Goal: Task Accomplishment & Management: Manage account settings

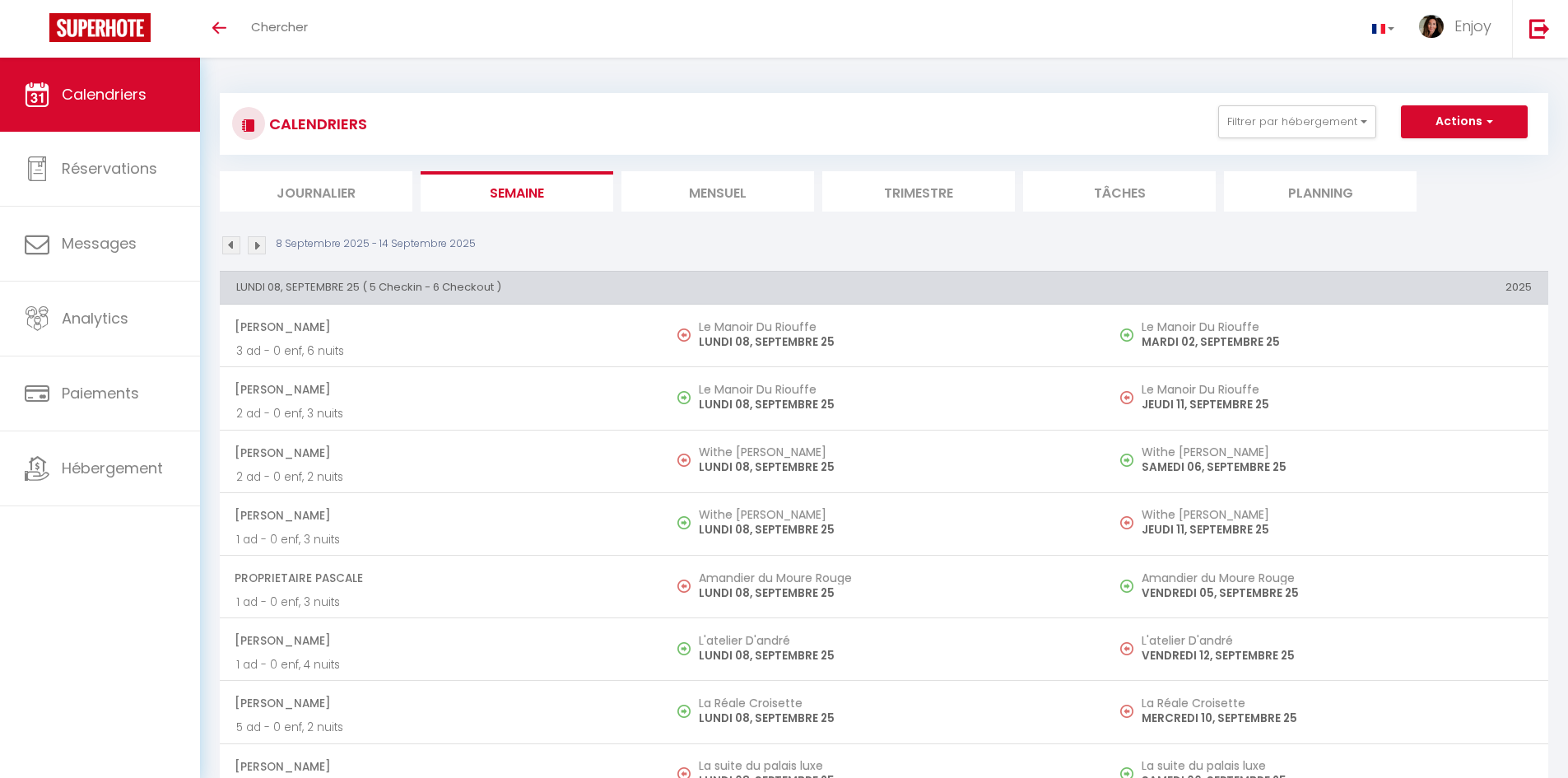
click at [722, 189] on li "Mensuel" at bounding box center [718, 191] width 193 height 40
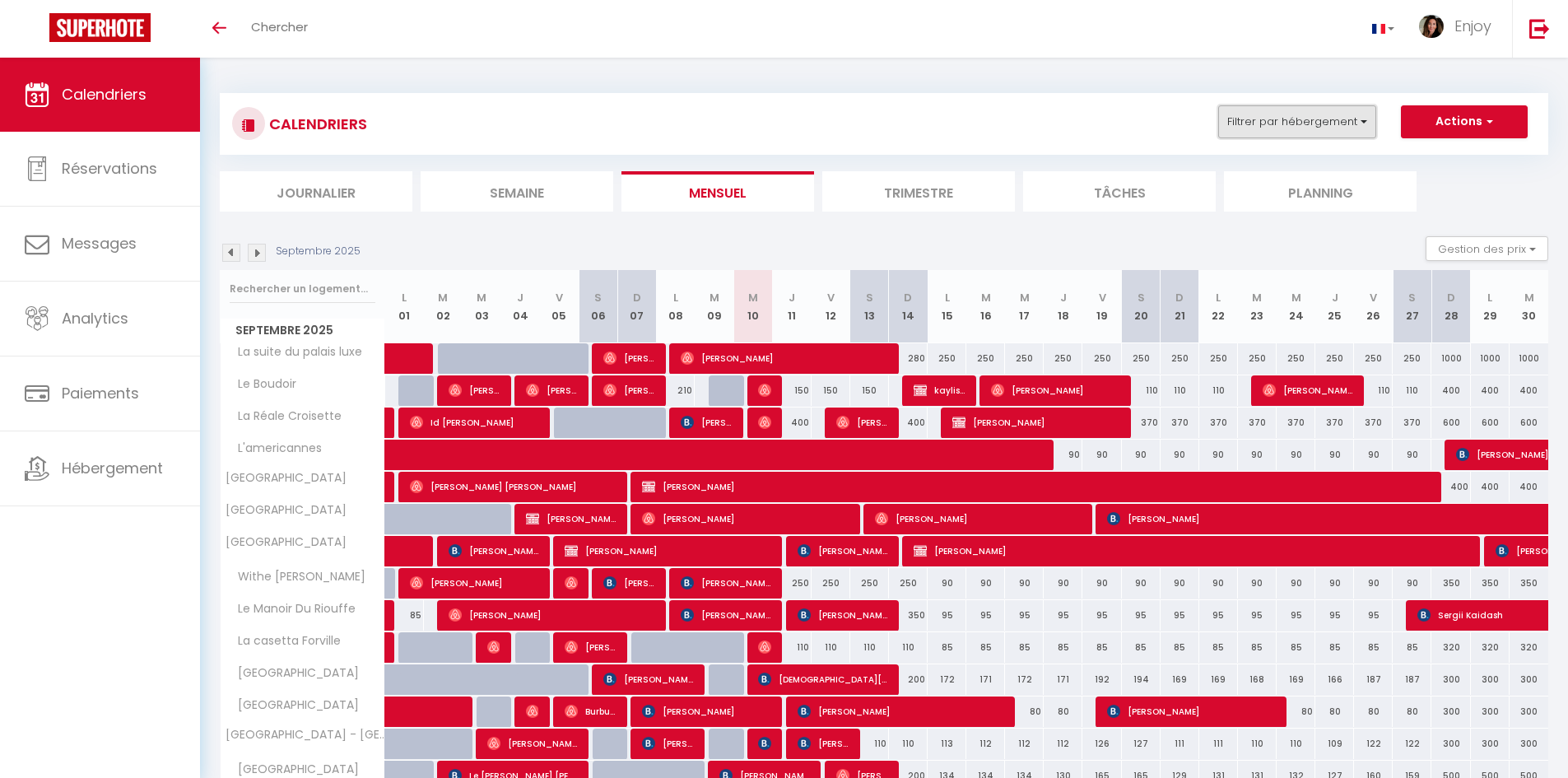
click at [1319, 127] on button "Filtrer par hébergement" at bounding box center [1297, 122] width 158 height 33
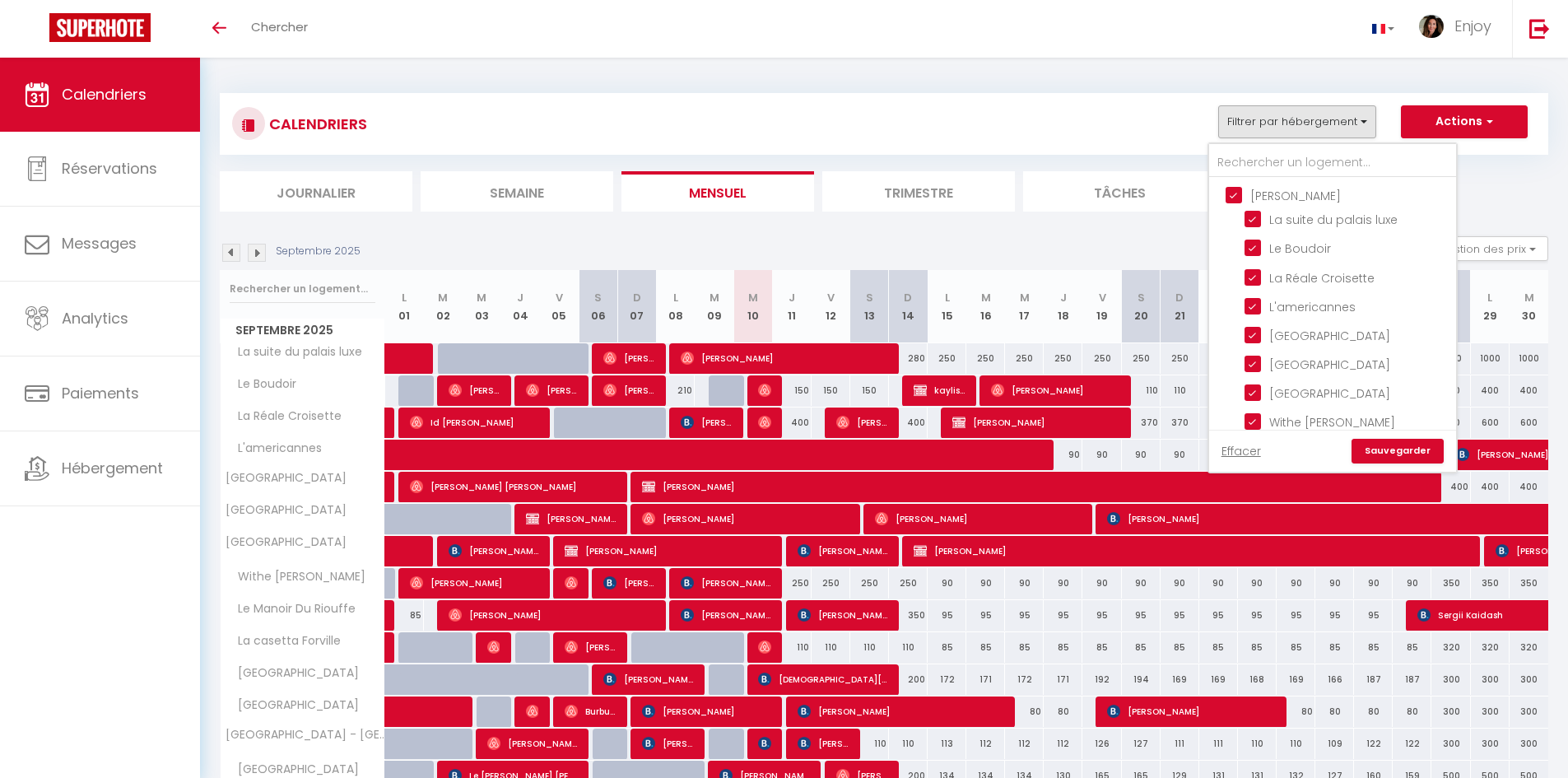
click at [1233, 199] on input "[PERSON_NAME]" at bounding box center [1349, 194] width 247 height 16
checkbox input "false"
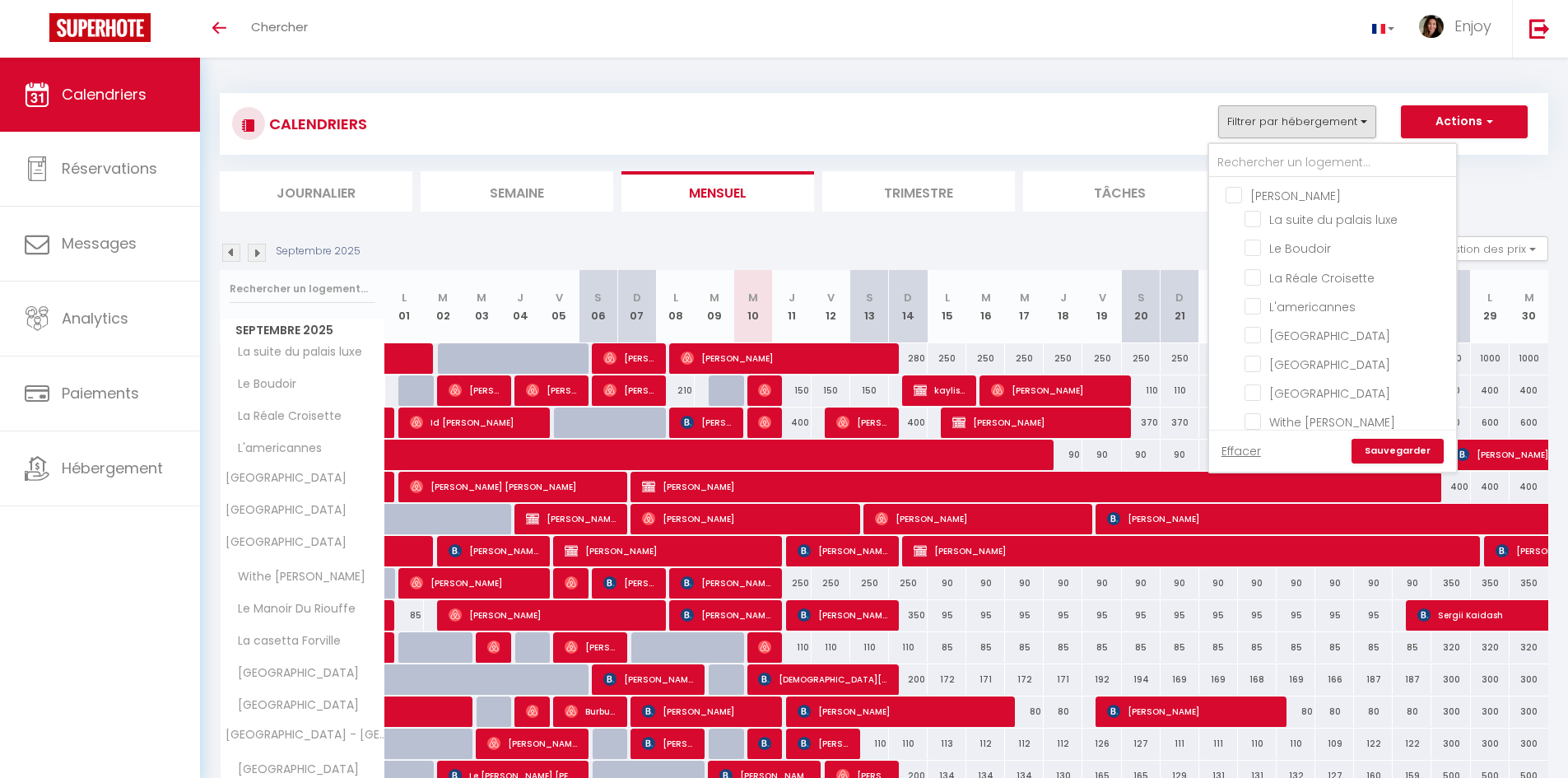
checkbox input "false"
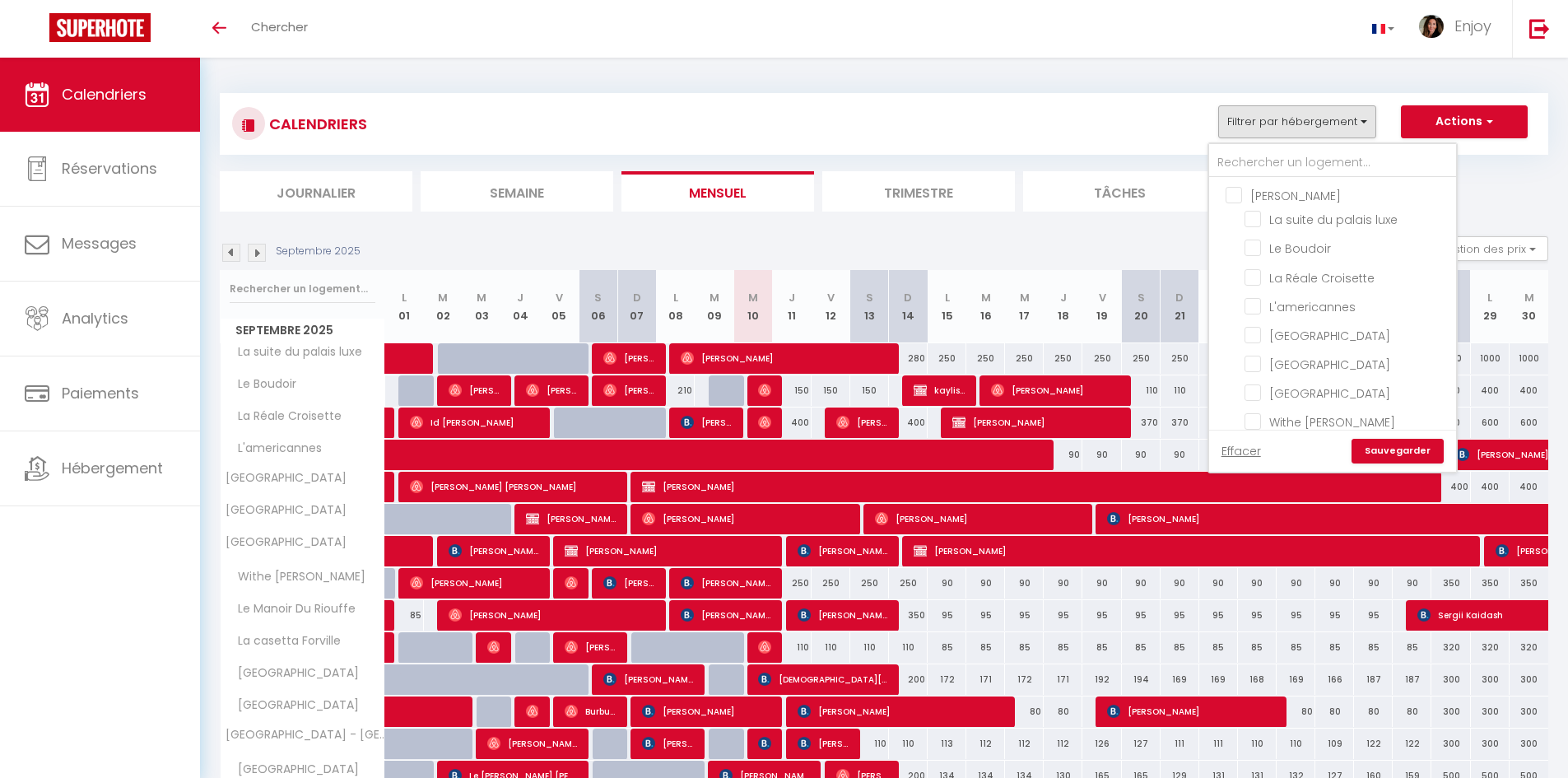
checkbox input "false"
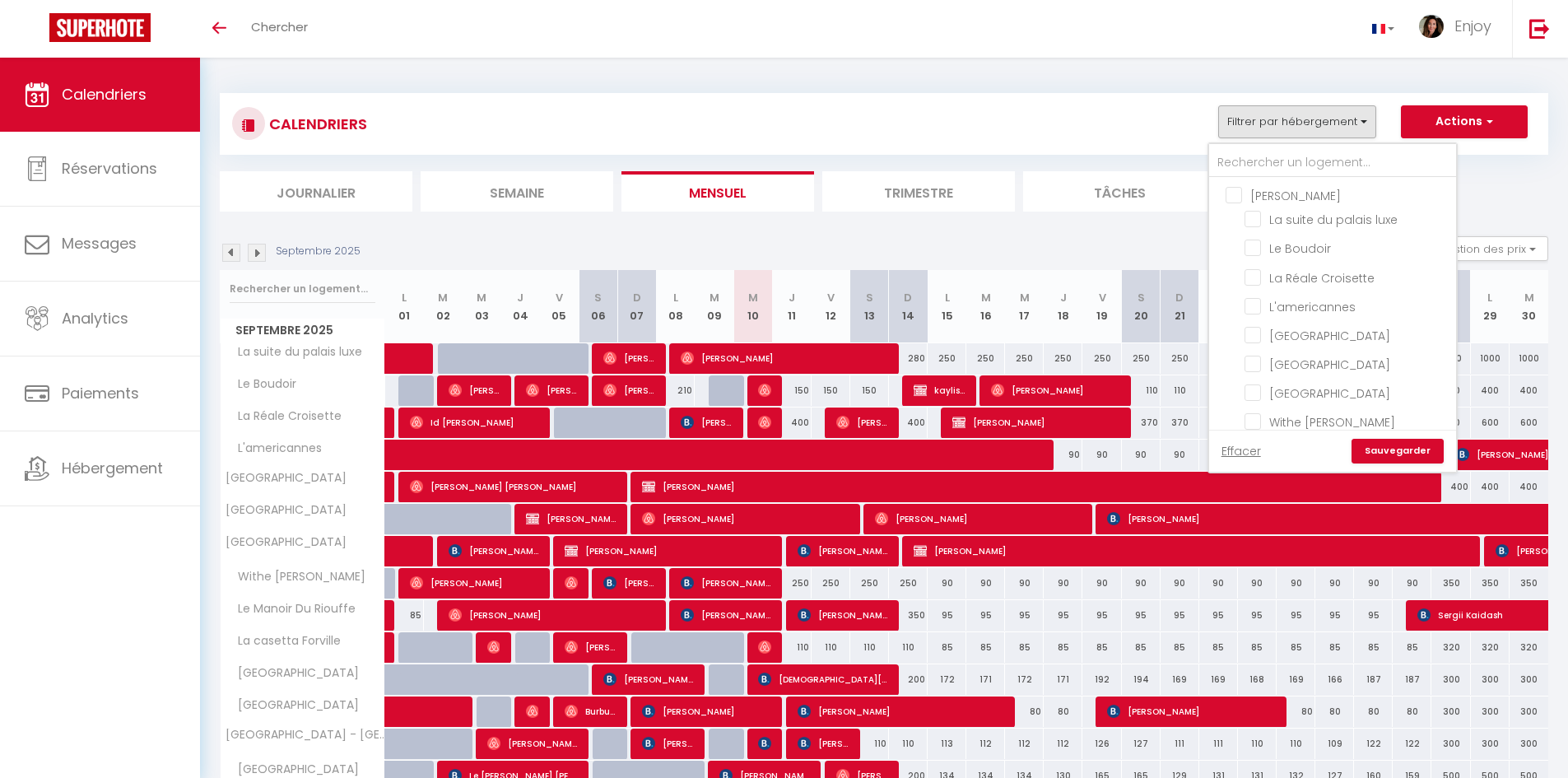
checkbox input "false"
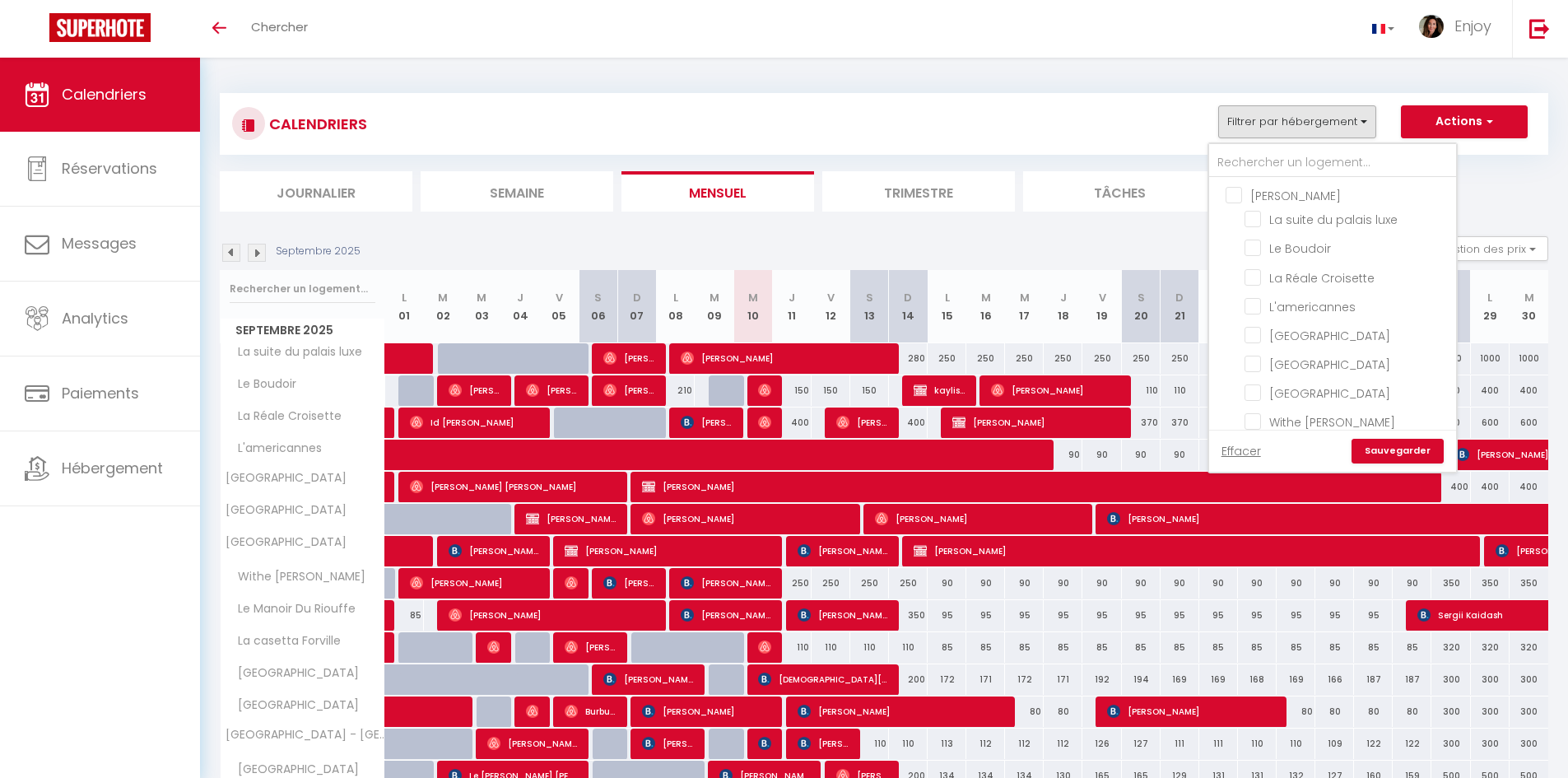
checkbox input "false"
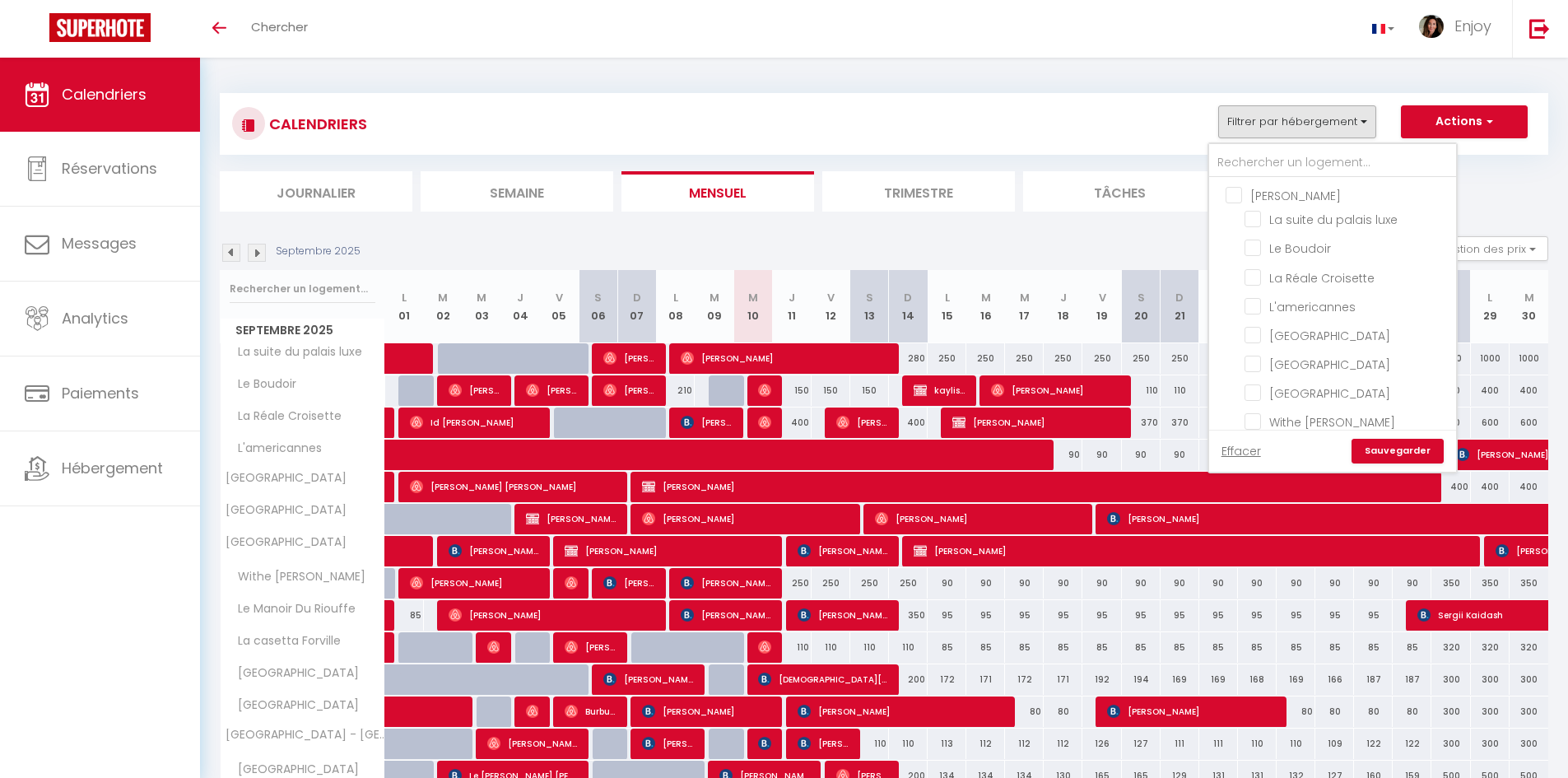
checkbox input "false"
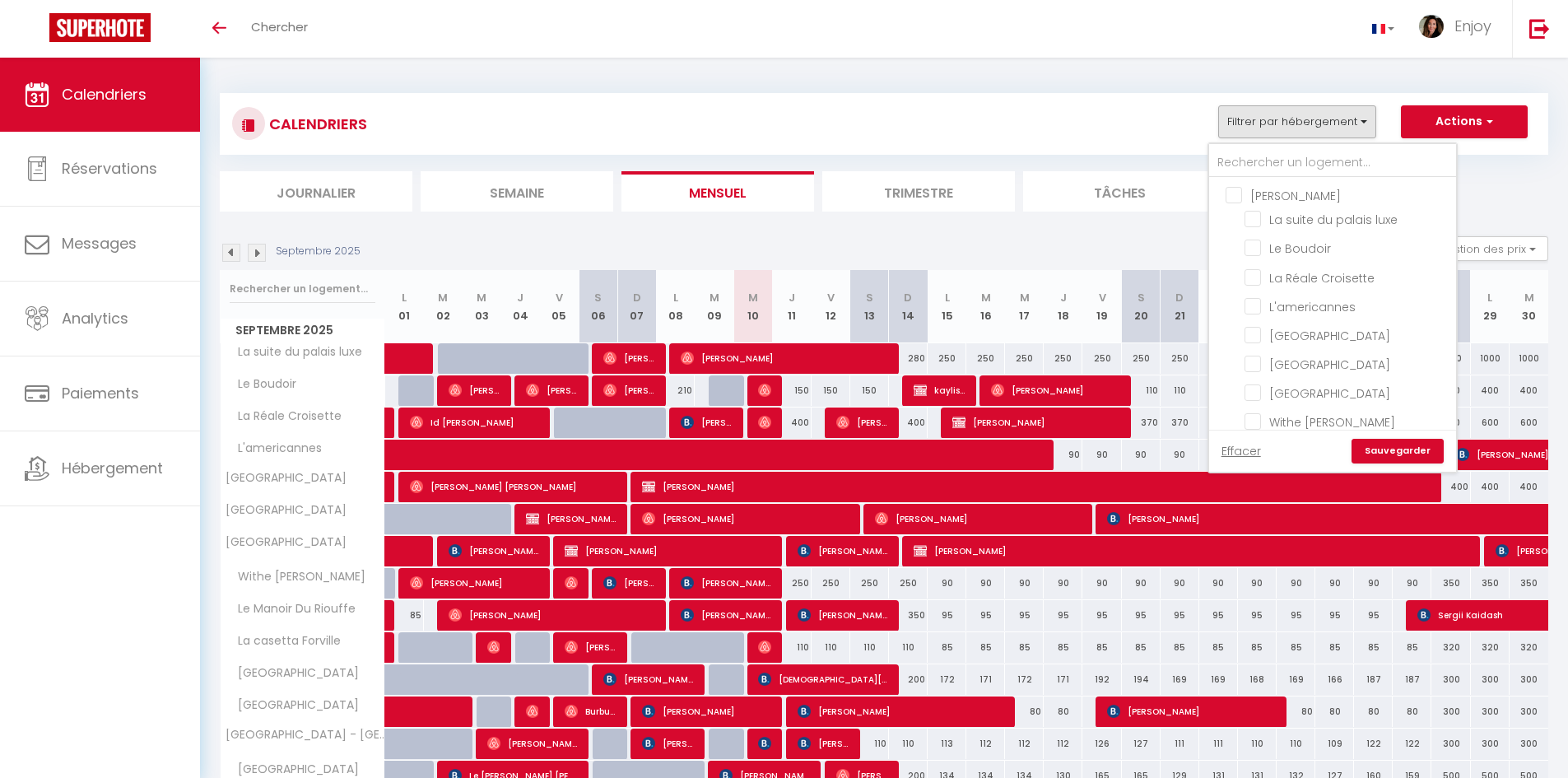
checkbox input "false"
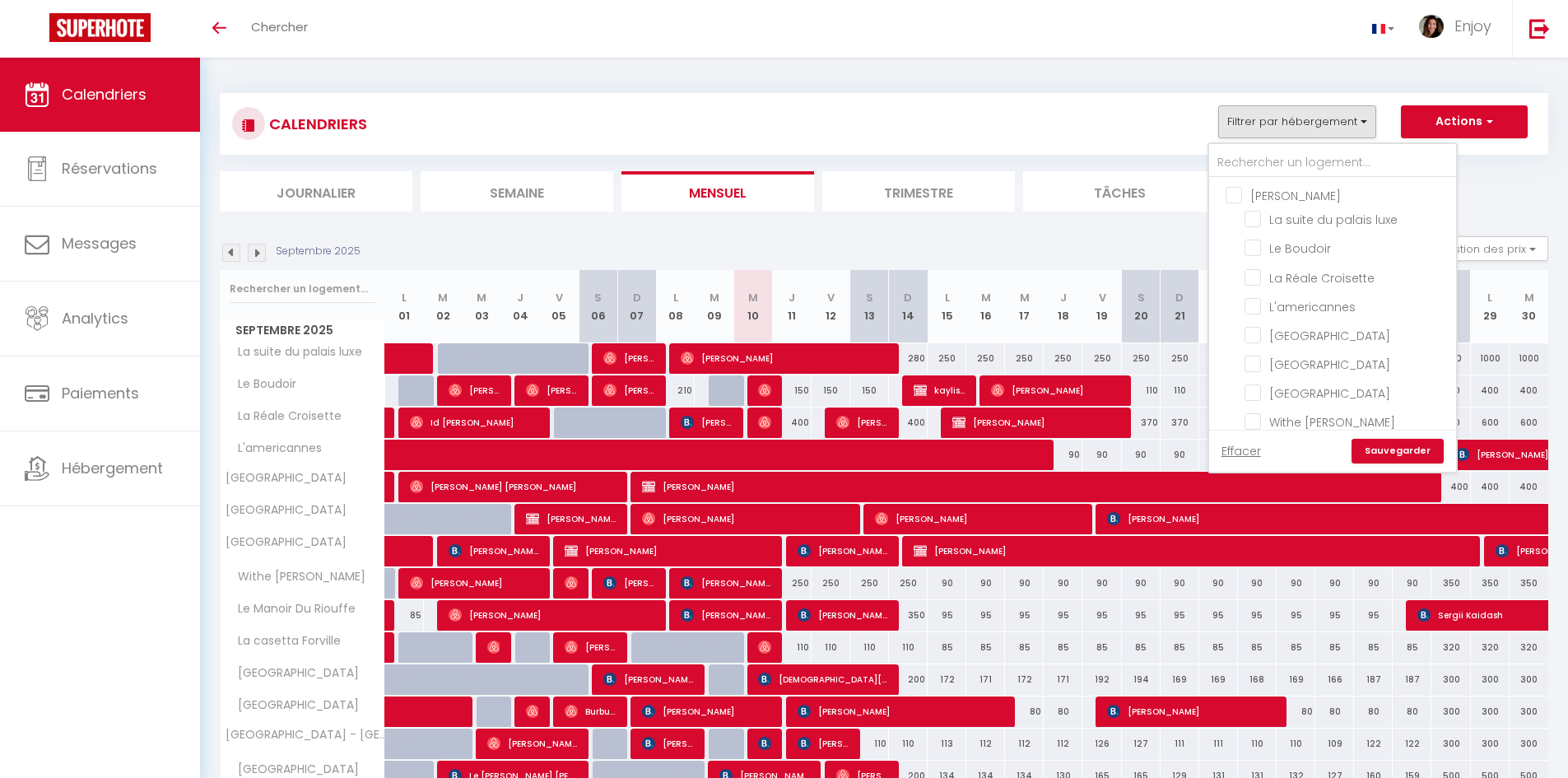
checkbox input "false"
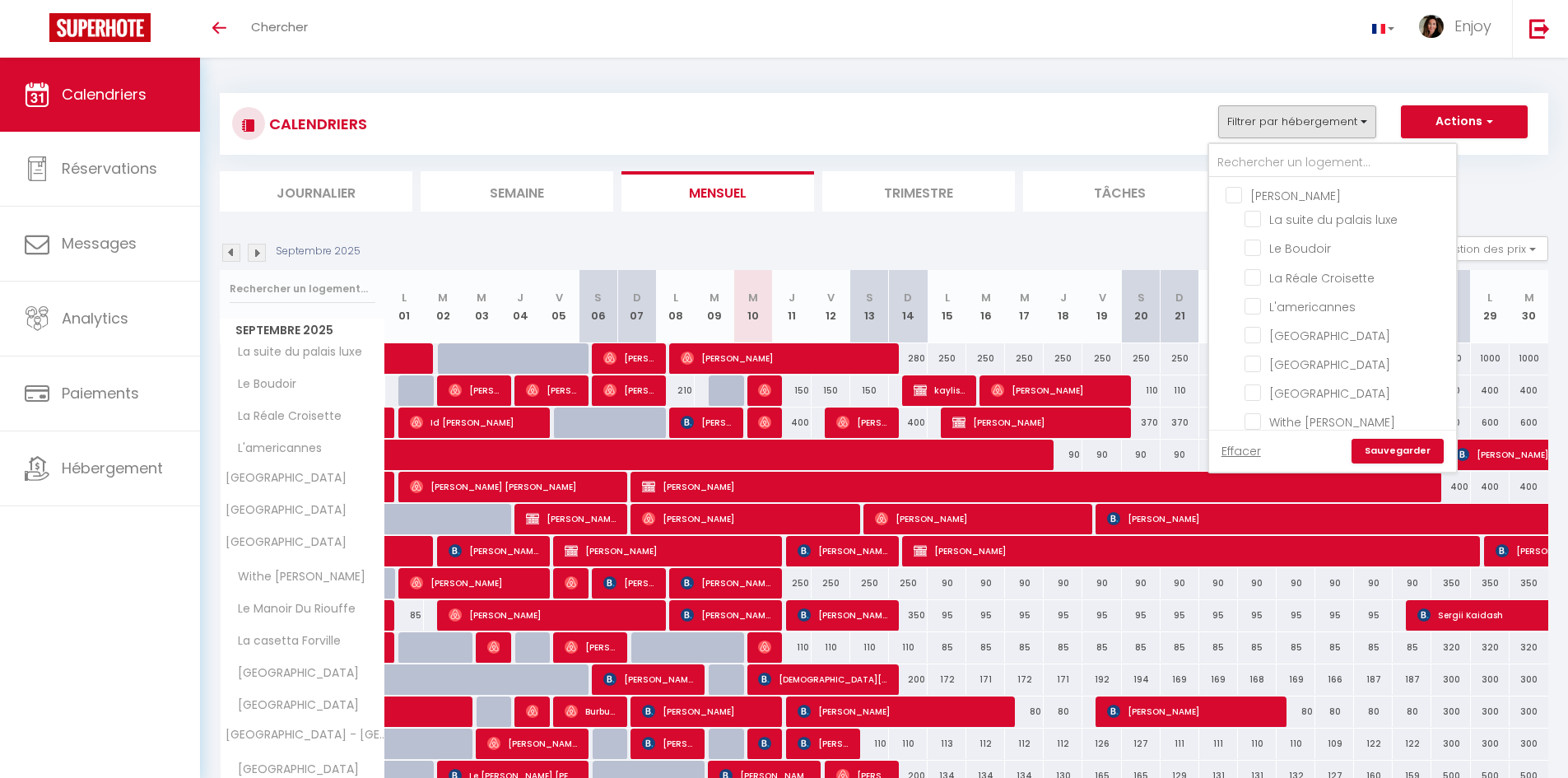
checkbox input "false"
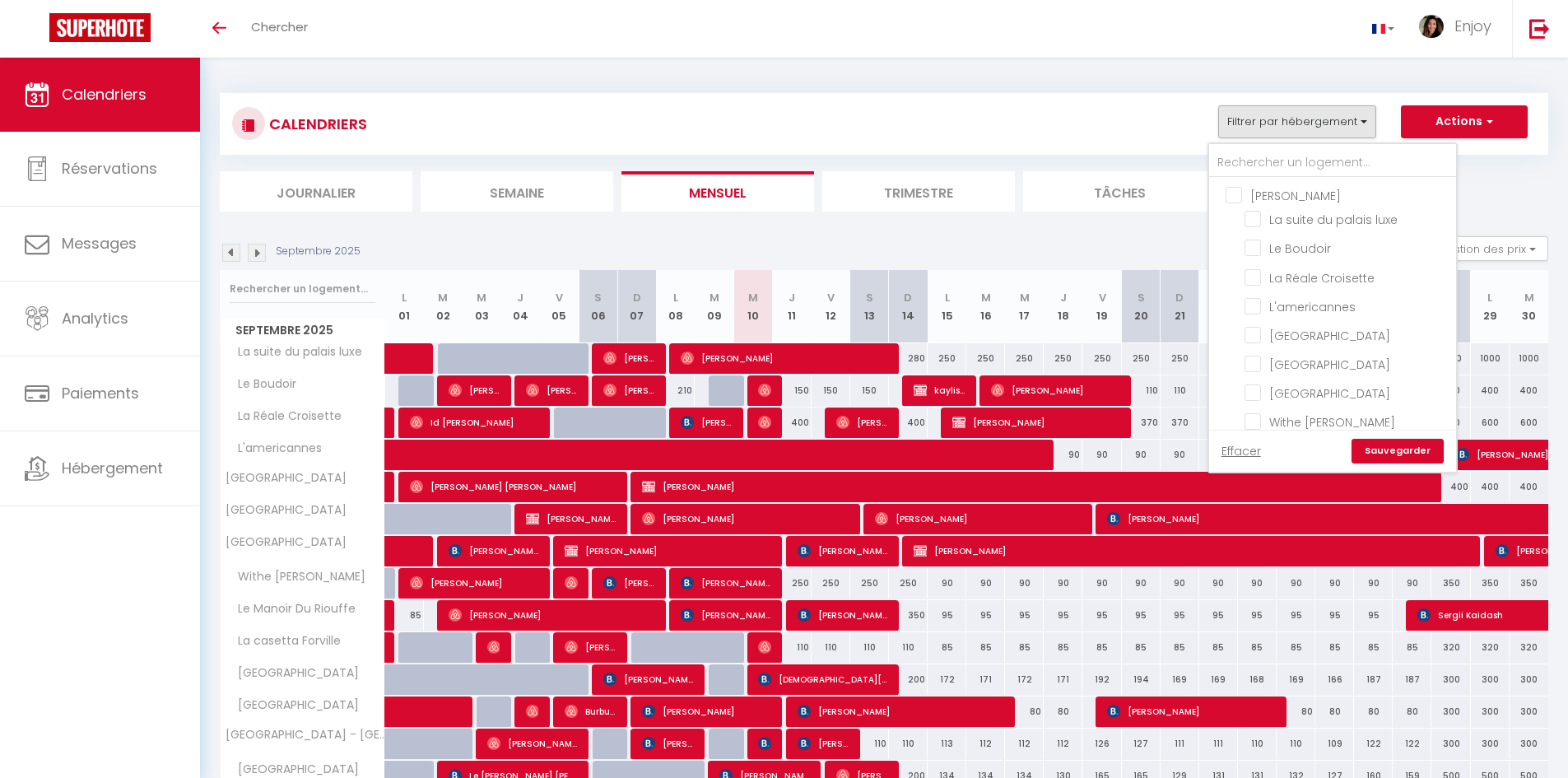
checkbox input "false"
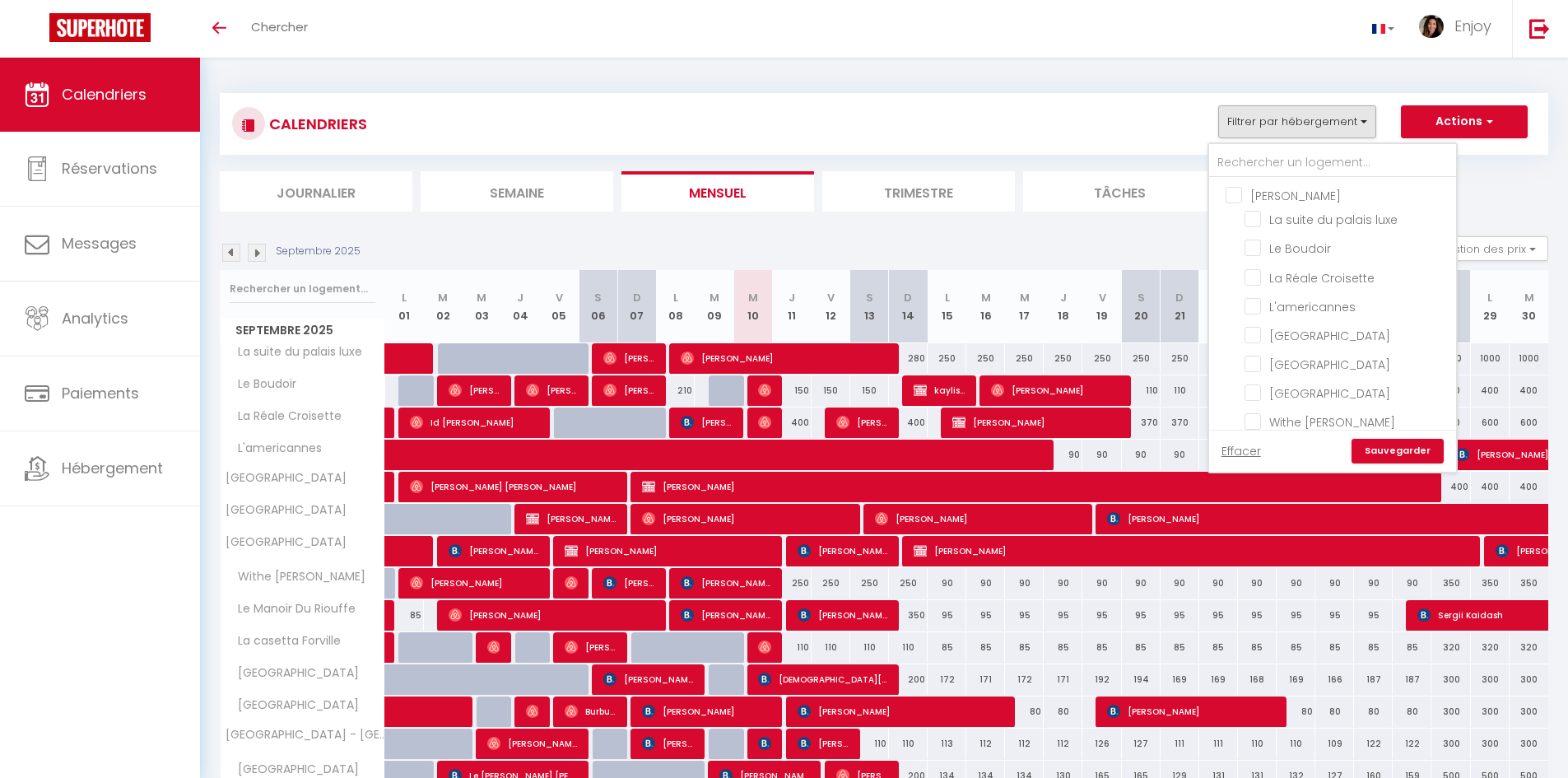
checkbox input "false"
click at [811, 135] on div "CALENDRIERS Filtrer par hébergement [PERSON_NAME] La suite du palais luxe [GEOG…" at bounding box center [884, 124] width 1304 height 37
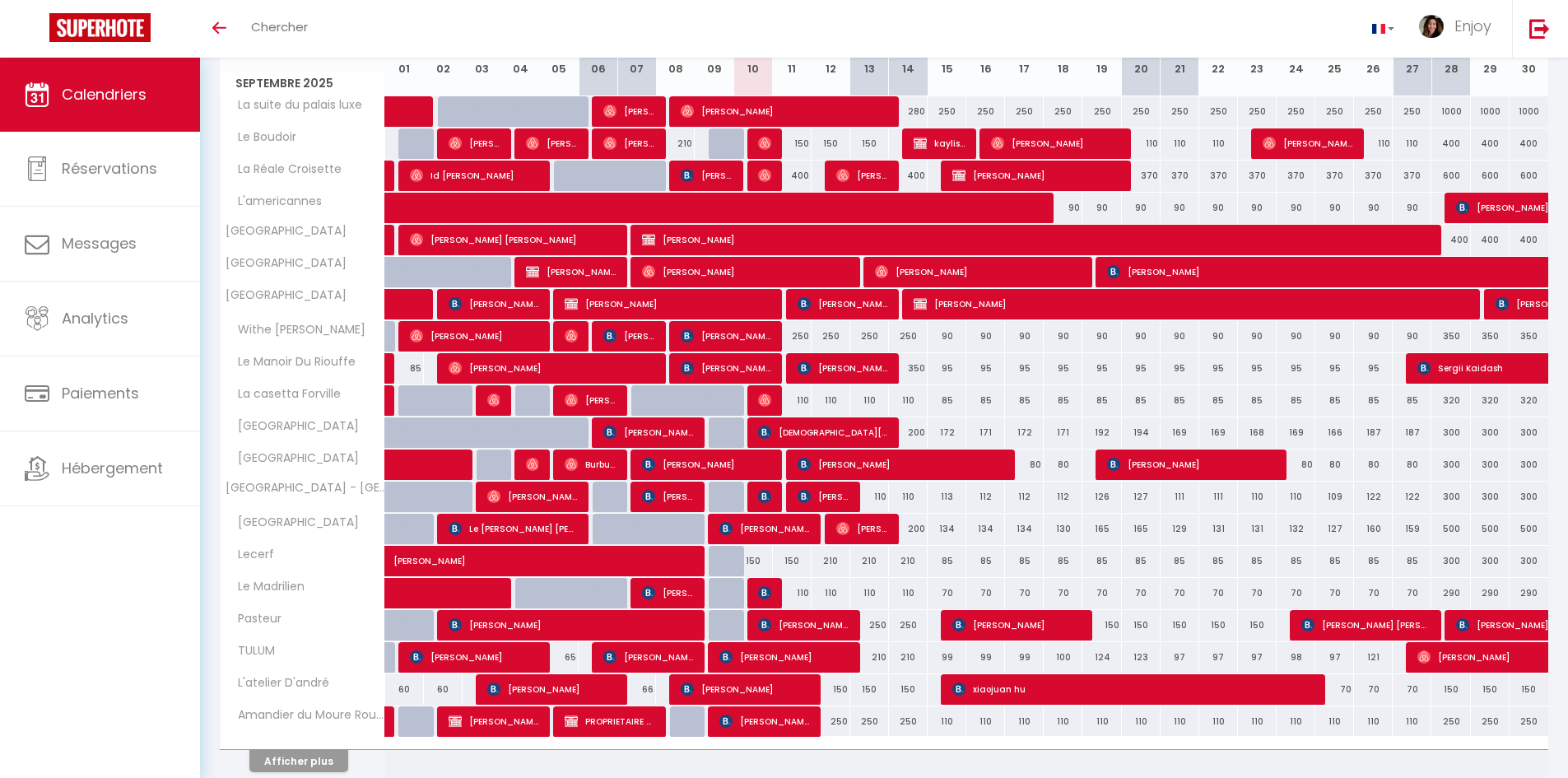
scroll to position [316, 0]
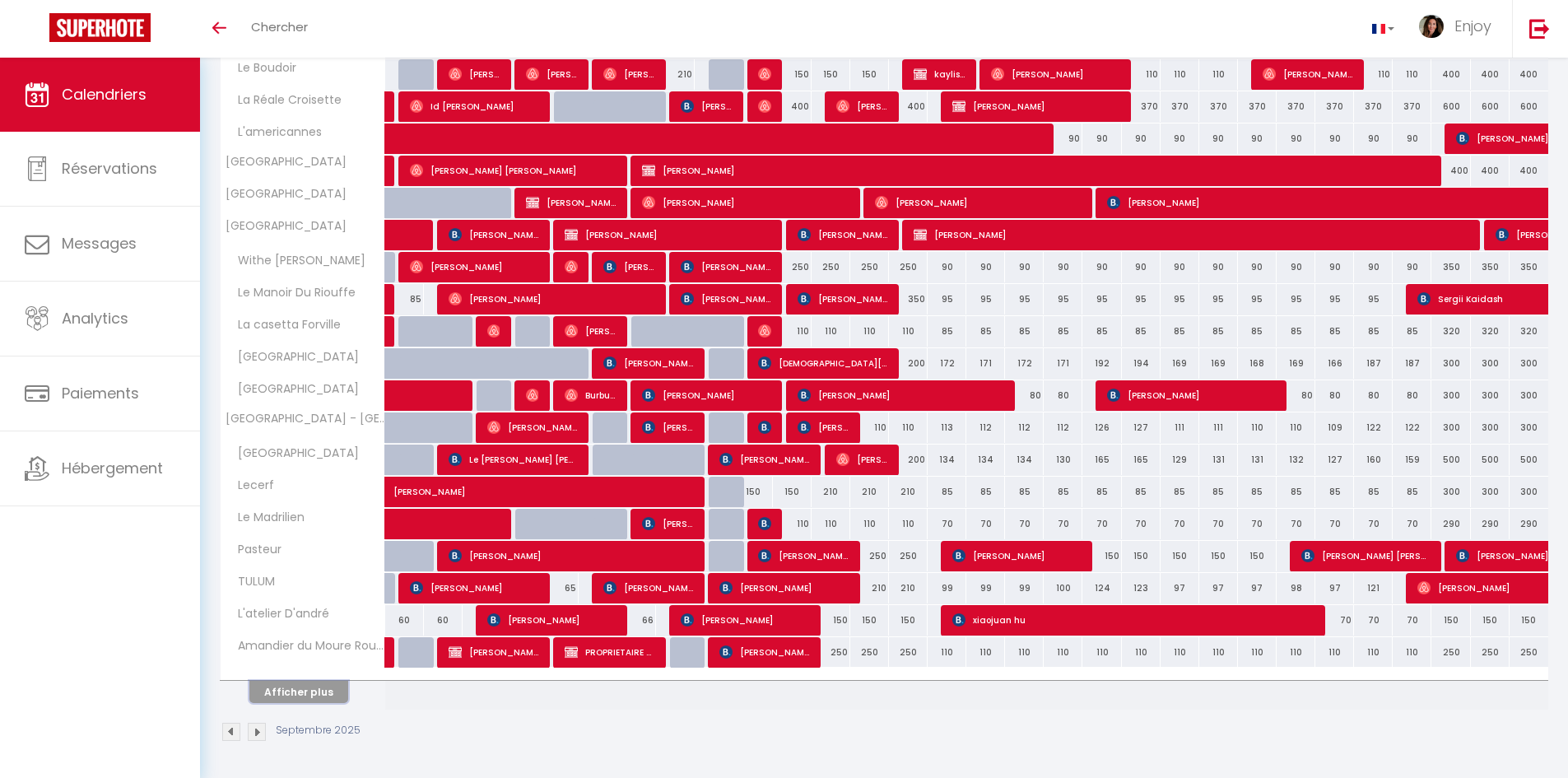
click at [287, 694] on button "Afficher plus" at bounding box center [299, 691] width 99 height 22
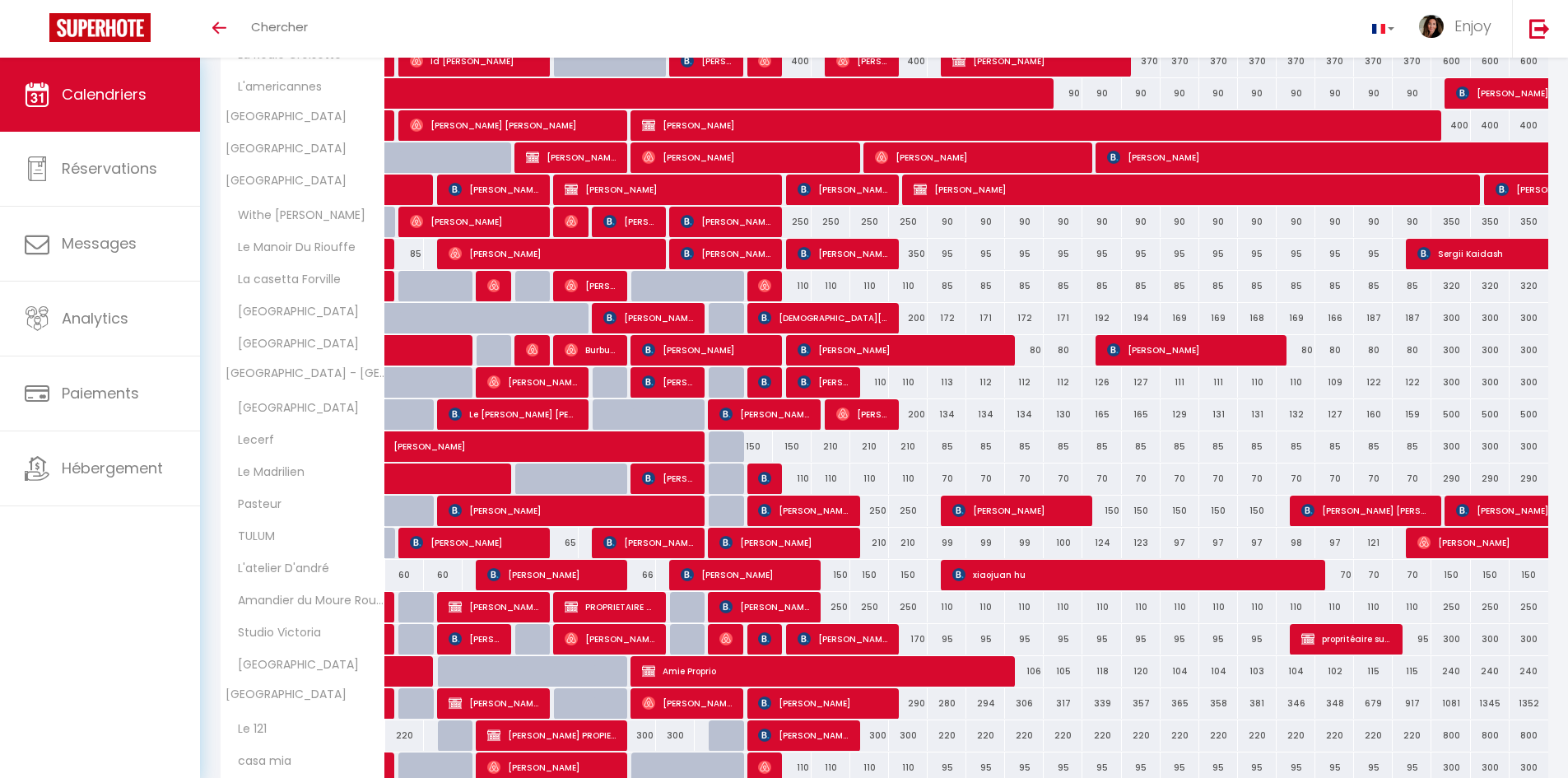
scroll to position [398, 0]
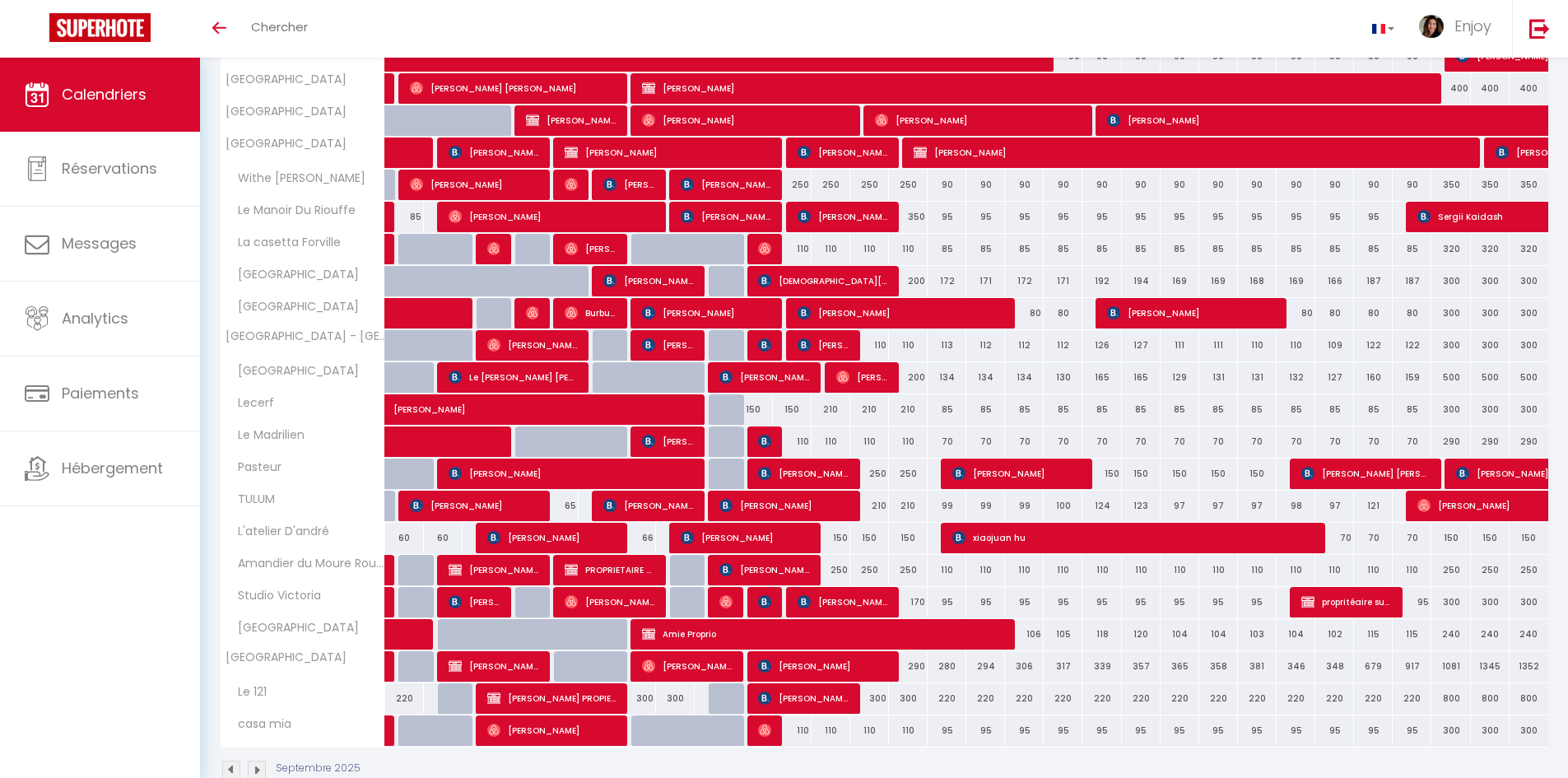
click at [762, 405] on div "150" at bounding box center [752, 409] width 39 height 30
type input "150"
type input "Mer 10 Septembre 2025"
type input "Jeu 11 Septembre 2025"
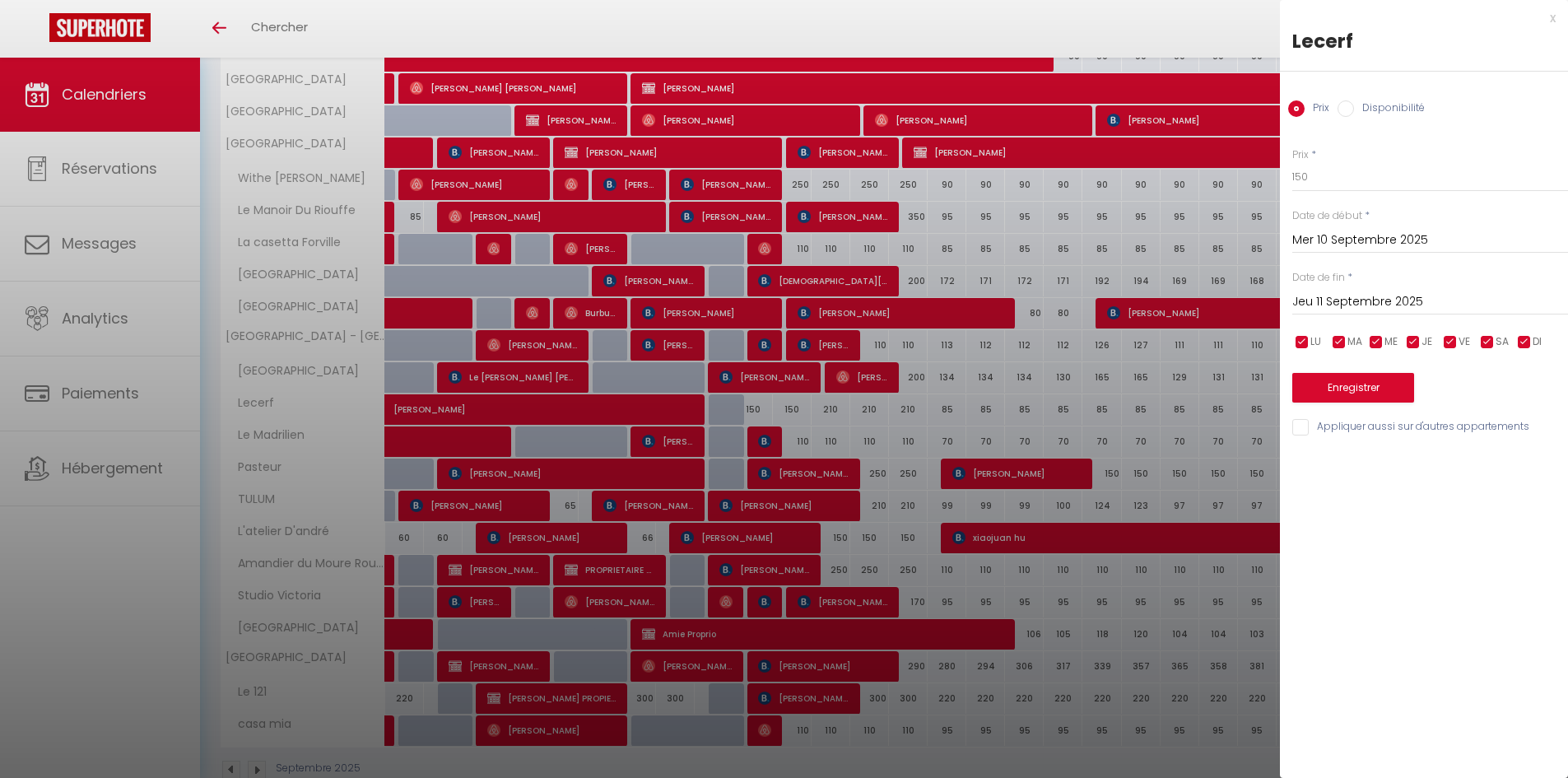
click at [1554, 21] on div "x" at bounding box center [1417, 18] width 276 height 20
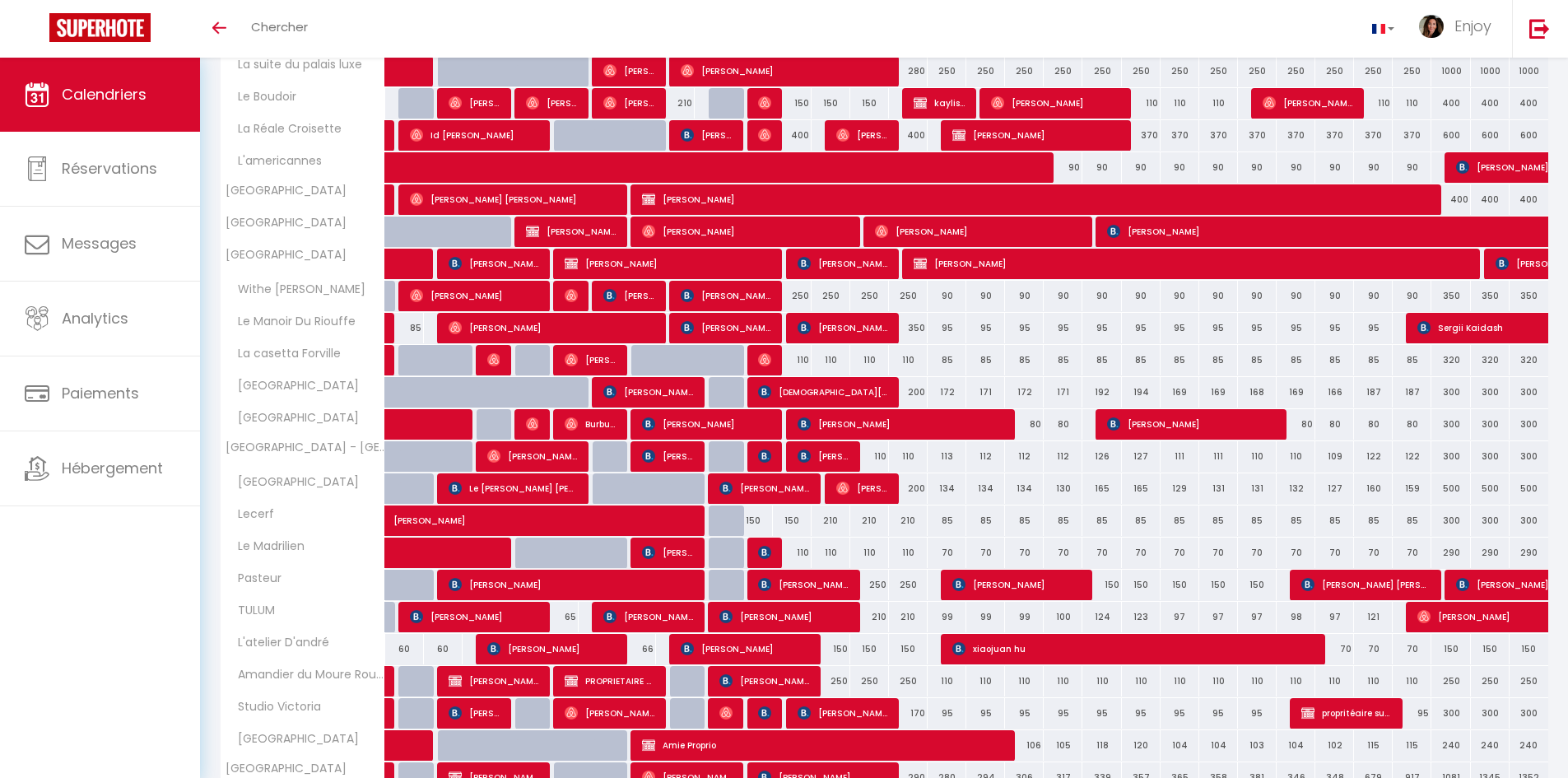
scroll to position [316, 0]
